Goal: Find specific page/section: Find specific page/section

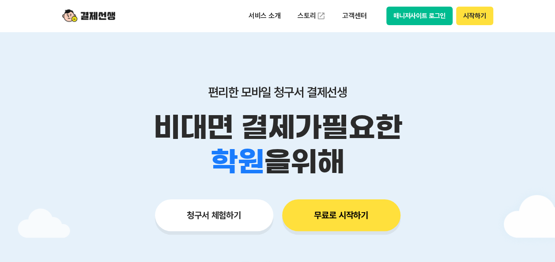
click at [412, 19] on button "매니저사이트 로그인" at bounding box center [419, 16] width 67 height 19
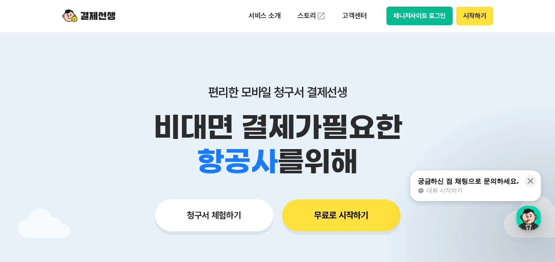
click at [409, 13] on button "매니저사이트 로그인" at bounding box center [419, 16] width 67 height 19
click at [424, 12] on button "매니저사이트 로그인" at bounding box center [419, 16] width 67 height 19
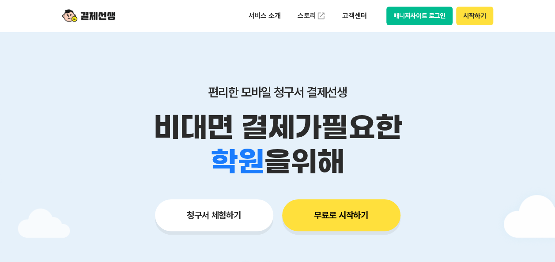
click at [409, 22] on button "매니저사이트 로그인" at bounding box center [419, 16] width 67 height 19
click at [417, 19] on button "매니저사이트 로그인" at bounding box center [419, 16] width 67 height 19
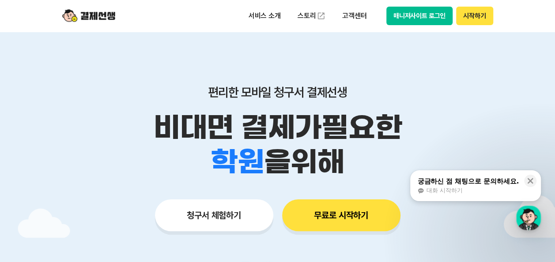
click at [412, 19] on button "매니저사이트 로그인" at bounding box center [419, 16] width 67 height 19
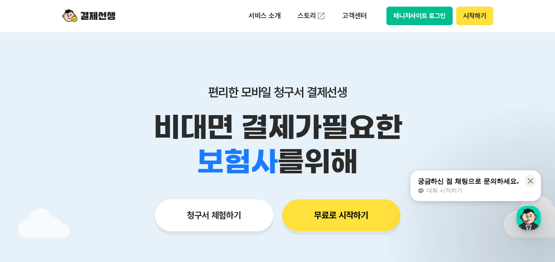
click at [420, 19] on button "매니저사이트 로그인" at bounding box center [419, 16] width 67 height 19
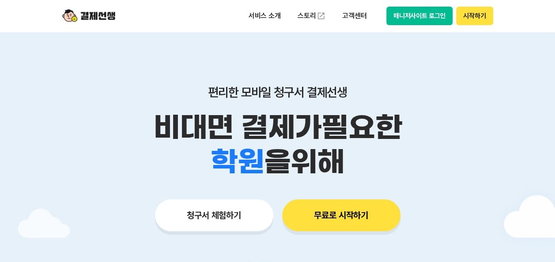
click at [419, 20] on button "매니저사이트 로그인" at bounding box center [419, 16] width 67 height 19
